Goal: Browse casually

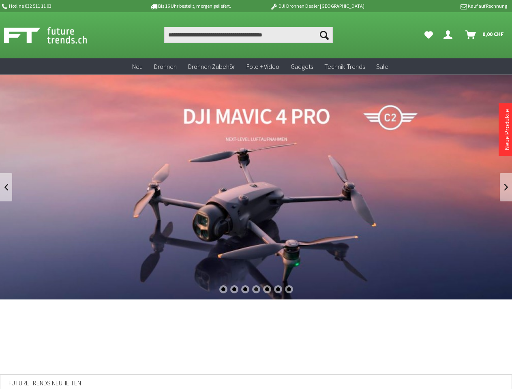
click at [223, 289] on div "1" at bounding box center [223, 289] width 8 height 8
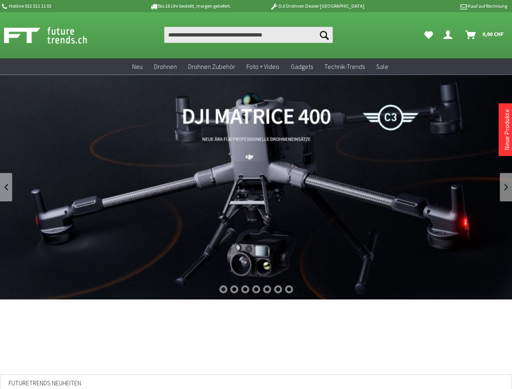
click at [234, 289] on div "2" at bounding box center [234, 289] width 8 height 8
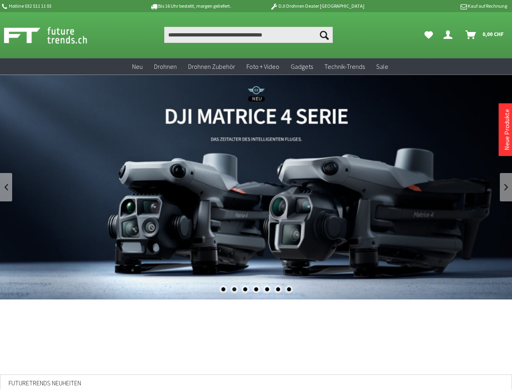
click at [245, 289] on div "3" at bounding box center [245, 289] width 8 height 8
click at [256, 289] on div "4" at bounding box center [256, 289] width 8 height 8
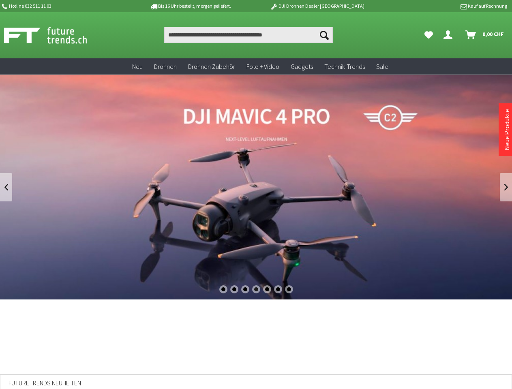
click at [267, 289] on div "5" at bounding box center [267, 289] width 8 height 8
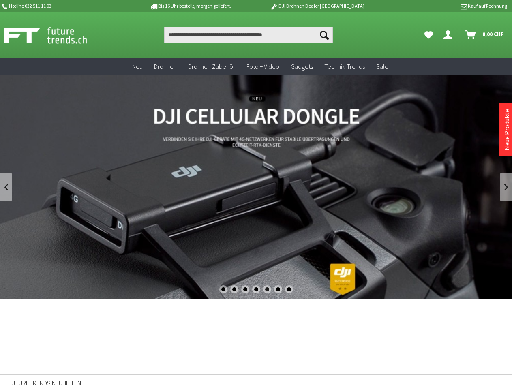
click at [278, 289] on div "6" at bounding box center [278, 289] width 8 height 8
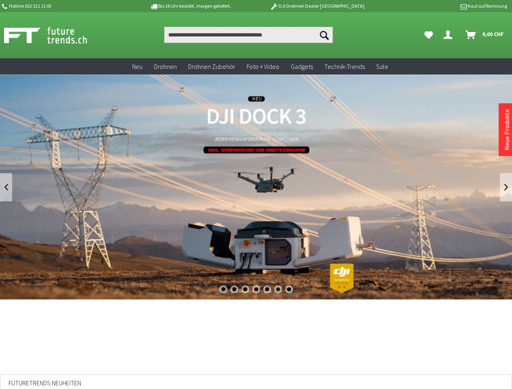
click at [289, 289] on div "7" at bounding box center [289, 289] width 8 height 8
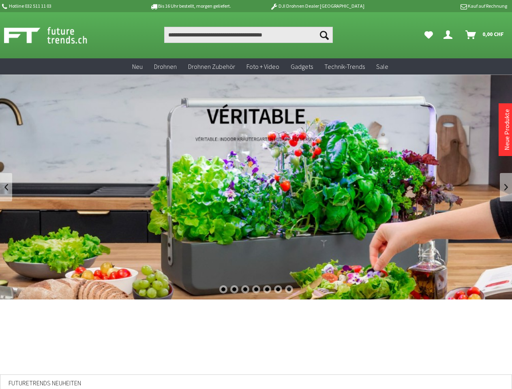
click at [6, 187] on link at bounding box center [6, 187] width 12 height 28
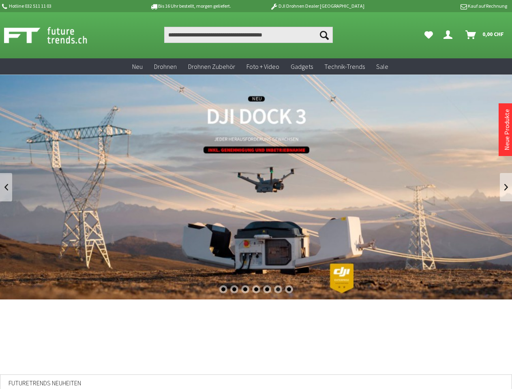
click at [506, 187] on link at bounding box center [505, 187] width 12 height 28
